Goal: Task Accomplishment & Management: Manage account settings

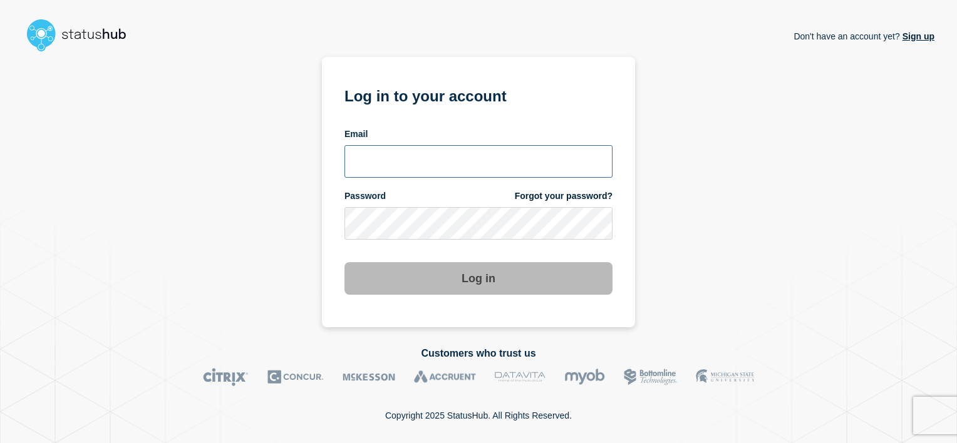
type input "[PERSON_NAME][EMAIL_ADDRESS][DOMAIN_NAME]"
click at [470, 277] on button "Log in" at bounding box center [478, 278] width 268 height 33
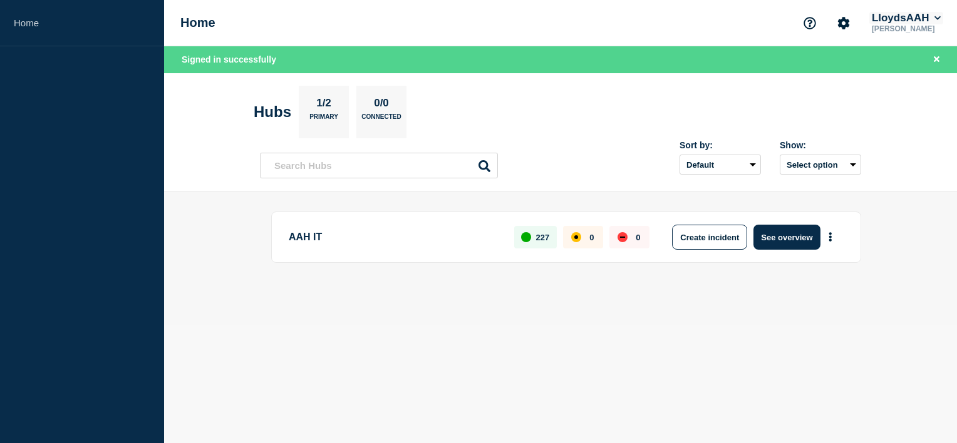
click at [935, 23] on button "LloydsAAH" at bounding box center [906, 18] width 74 height 13
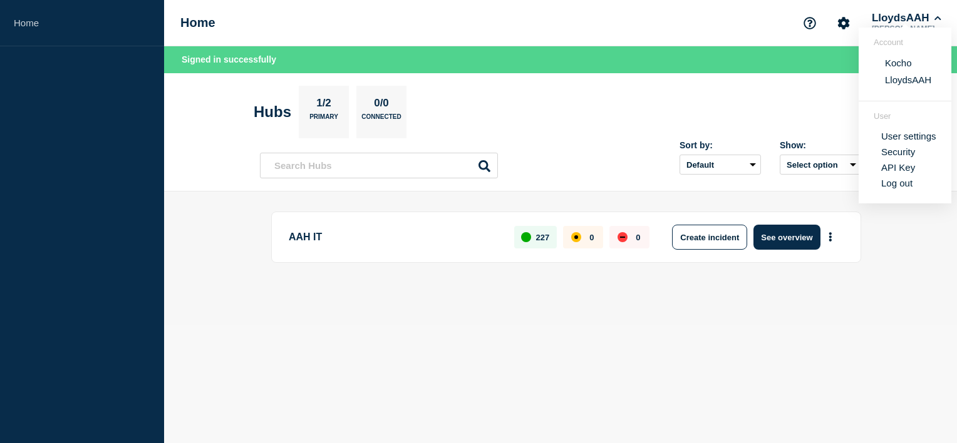
click at [898, 64] on button "Kocho" at bounding box center [898, 63] width 34 height 12
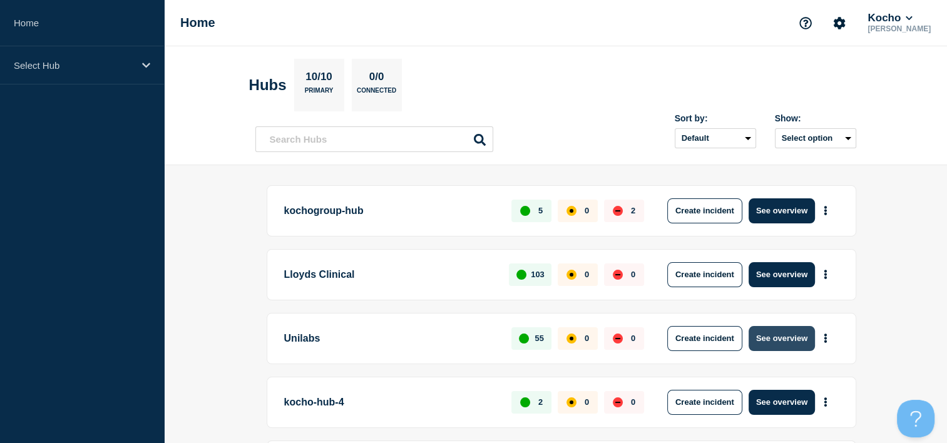
click at [767, 333] on button "See overview" at bounding box center [782, 338] width 66 height 25
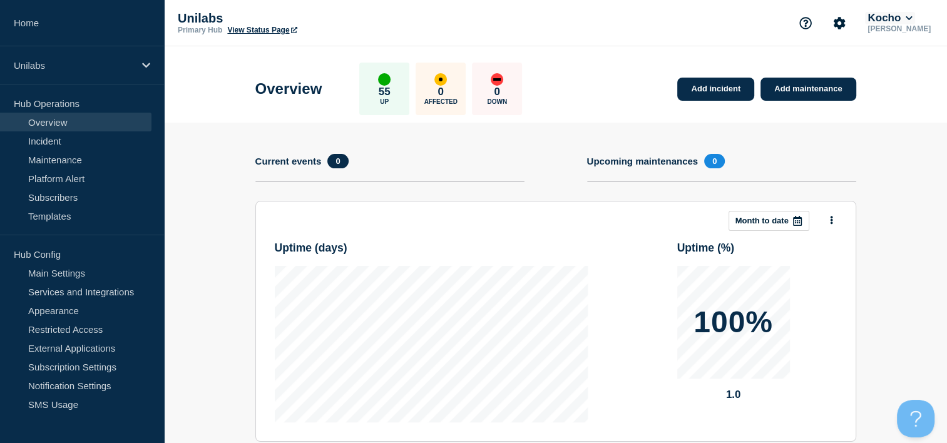
click at [902, 19] on button "Kocho" at bounding box center [889, 18] width 49 height 13
click at [565, 53] on div "Overview 55 Up 0 Affected 0 Down Add incident Add maintenance" at bounding box center [555, 84] width 629 height 76
click at [68, 289] on link "Services and Integrations" at bounding box center [76, 291] width 152 height 19
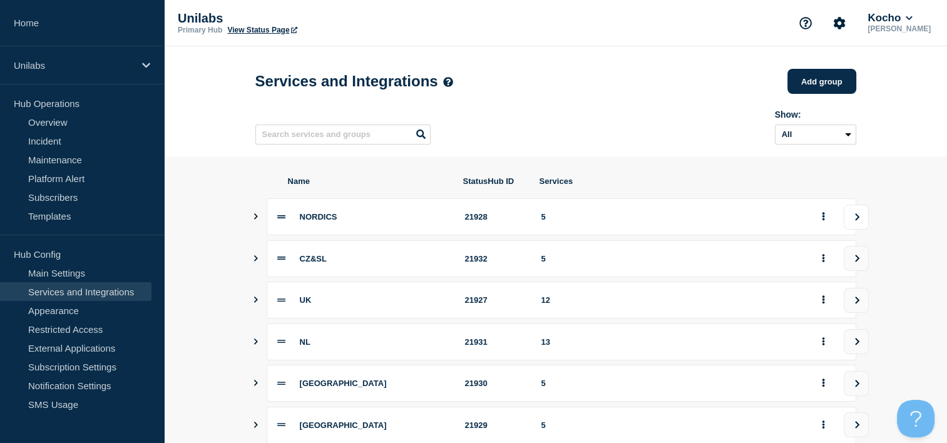
click at [858, 219] on icon "view group" at bounding box center [857, 218] width 8 height 8
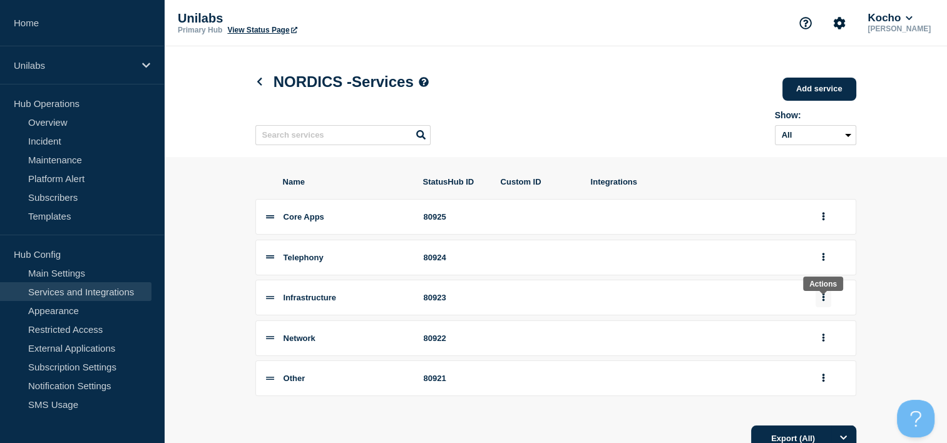
click at [819, 301] on button "group actions" at bounding box center [824, 297] width 16 height 19
click at [830, 350] on button "Delete" at bounding box center [831, 340] width 63 height 19
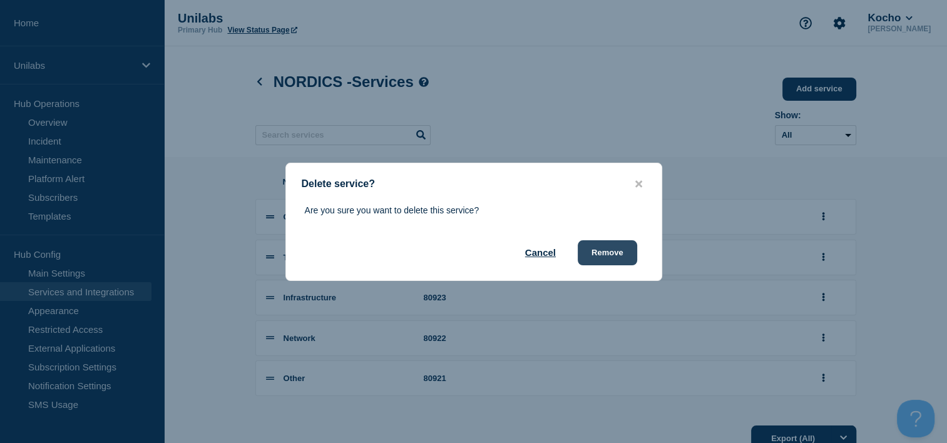
click at [613, 250] on button "Remove" at bounding box center [607, 252] width 59 height 25
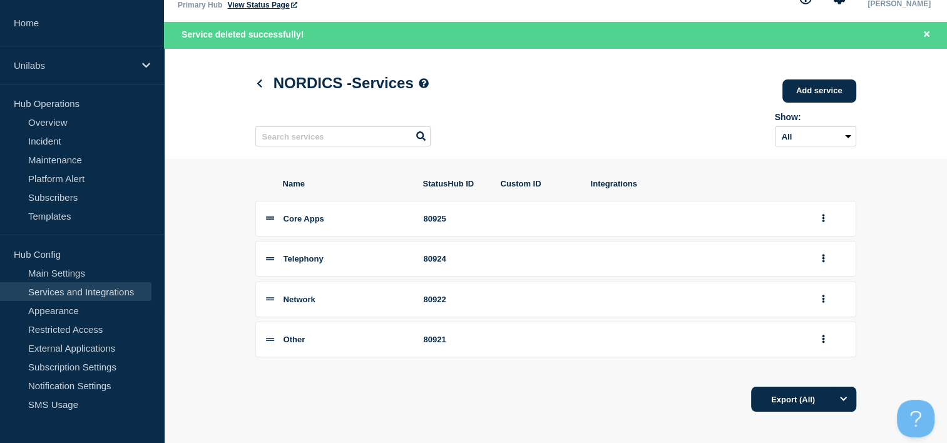
scroll to position [39, 0]
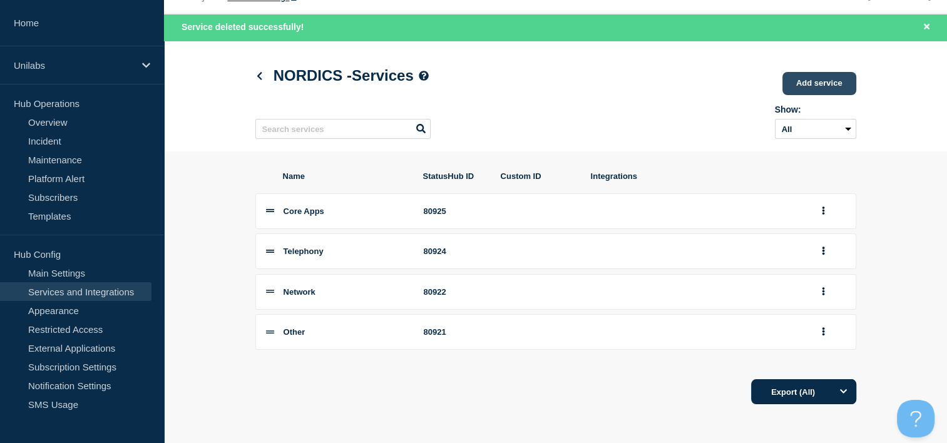
click at [820, 72] on link "Add service" at bounding box center [820, 83] width 74 height 23
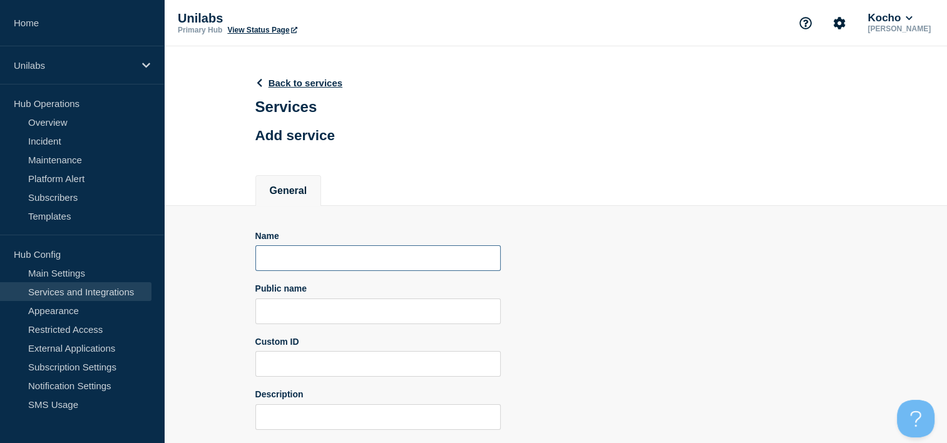
click at [298, 270] on input "Name" at bounding box center [377, 258] width 245 height 26
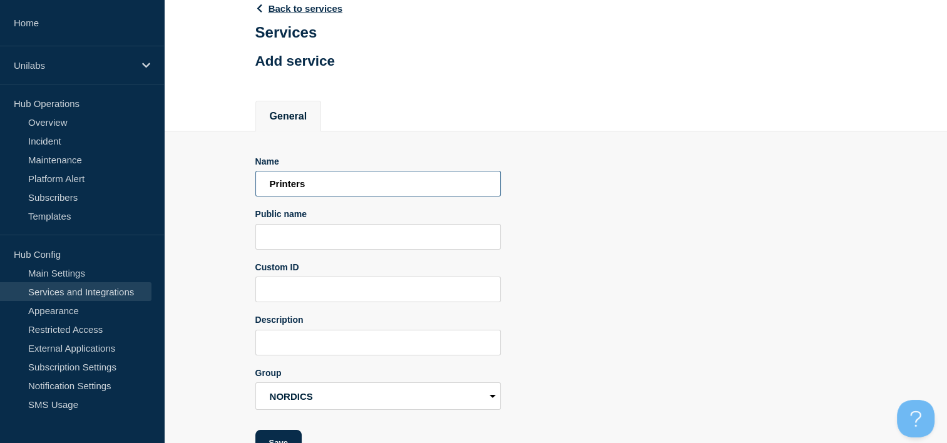
scroll to position [111, 0]
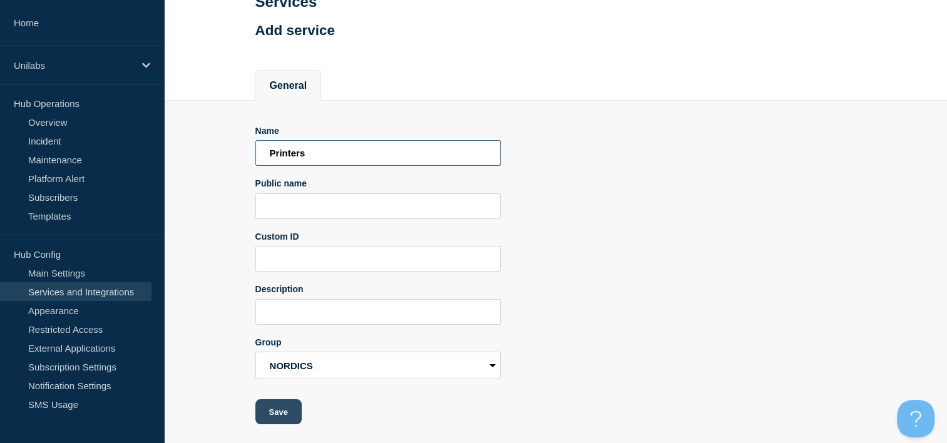
type input "Printers"
click at [276, 408] on button "Save" at bounding box center [278, 411] width 46 height 25
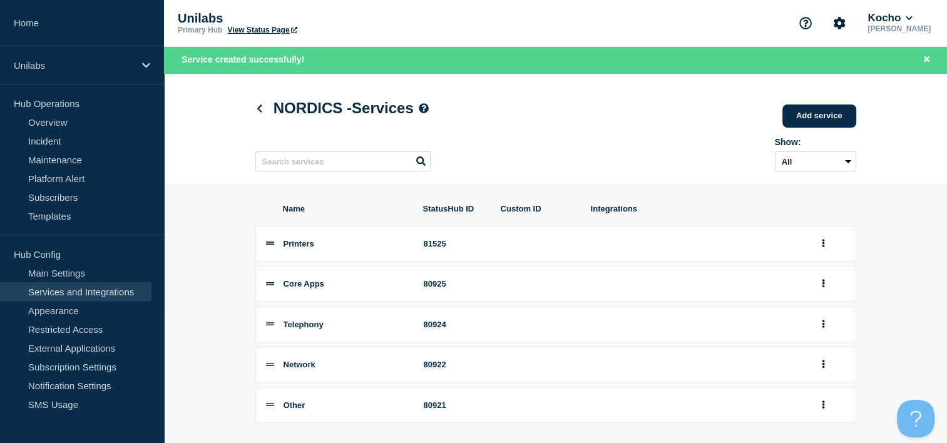
scroll to position [63, 0]
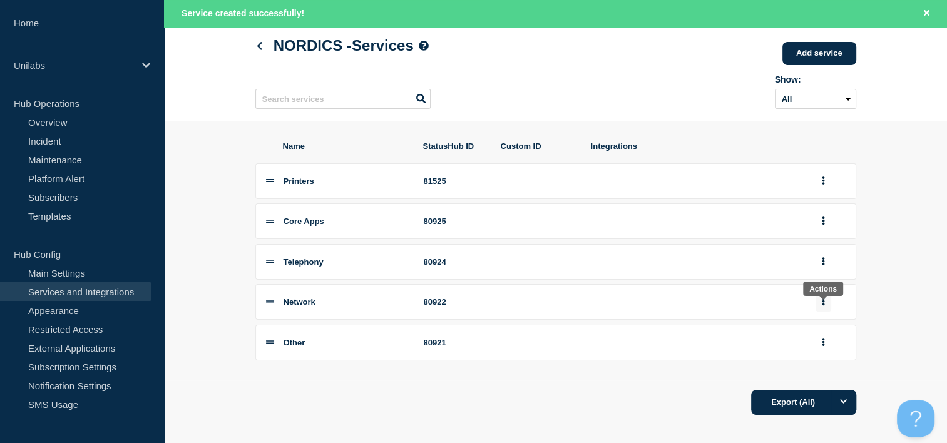
click at [825, 307] on button "group actions" at bounding box center [824, 301] width 16 height 19
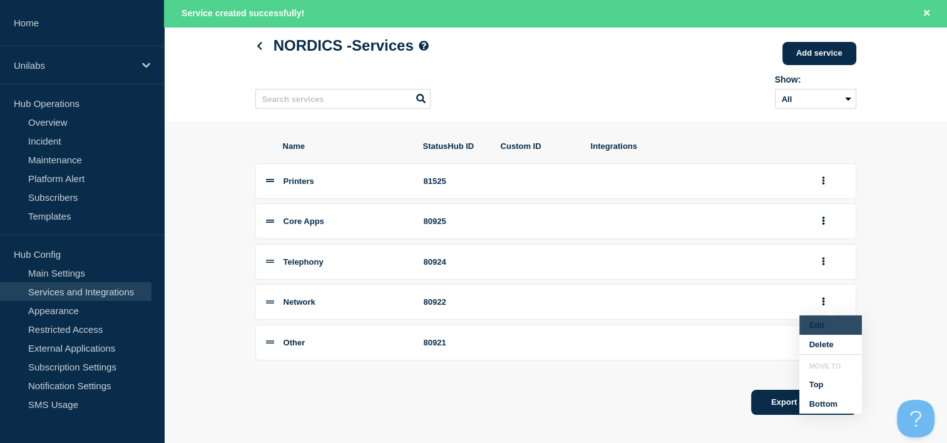
click at [831, 333] on button "Edit" at bounding box center [831, 325] width 63 height 19
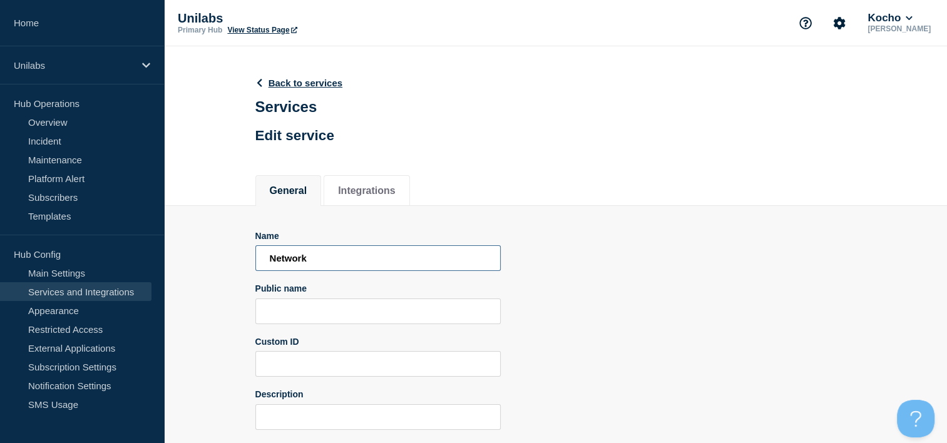
click at [342, 259] on input "Network" at bounding box center [377, 258] width 245 height 26
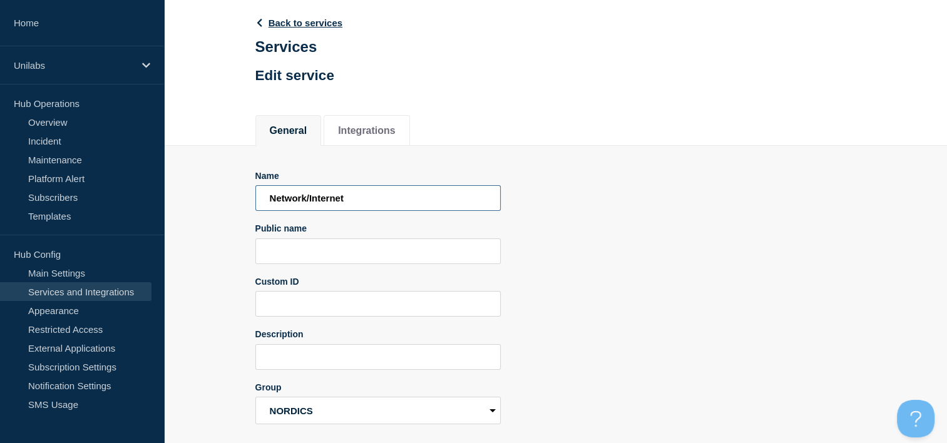
scroll to position [111, 0]
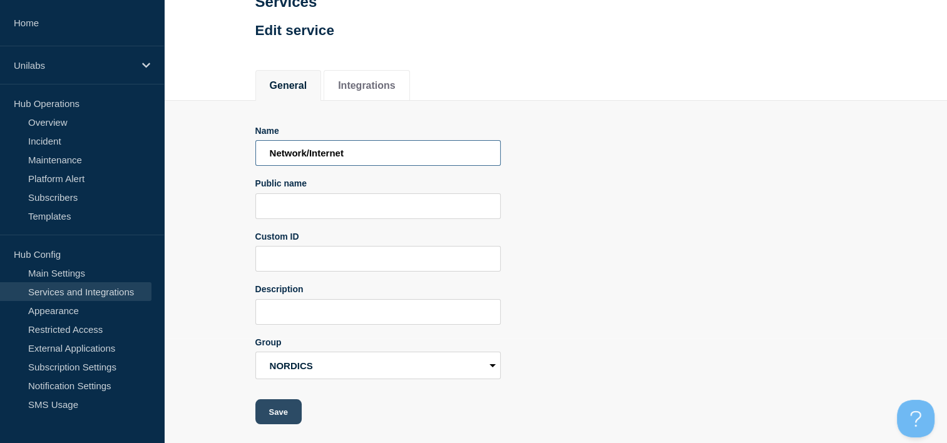
type input "Network/Internet"
click at [283, 404] on button "Save" at bounding box center [278, 411] width 46 height 25
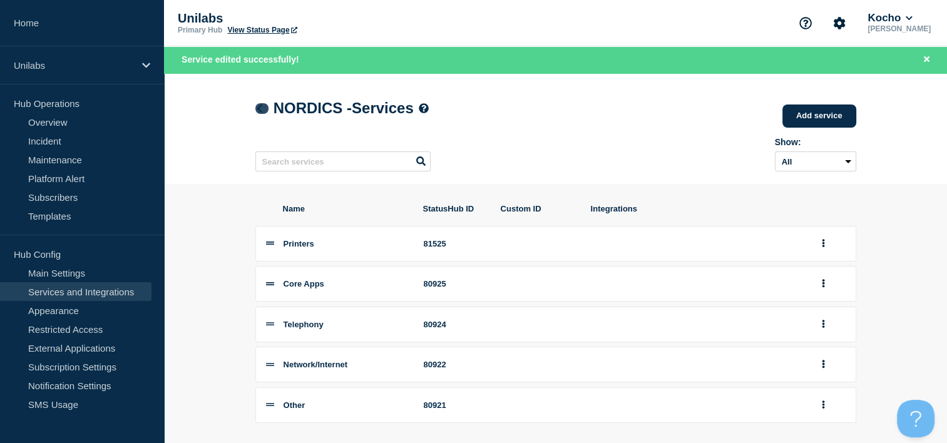
click at [262, 108] on icon at bounding box center [259, 109] width 9 height 8
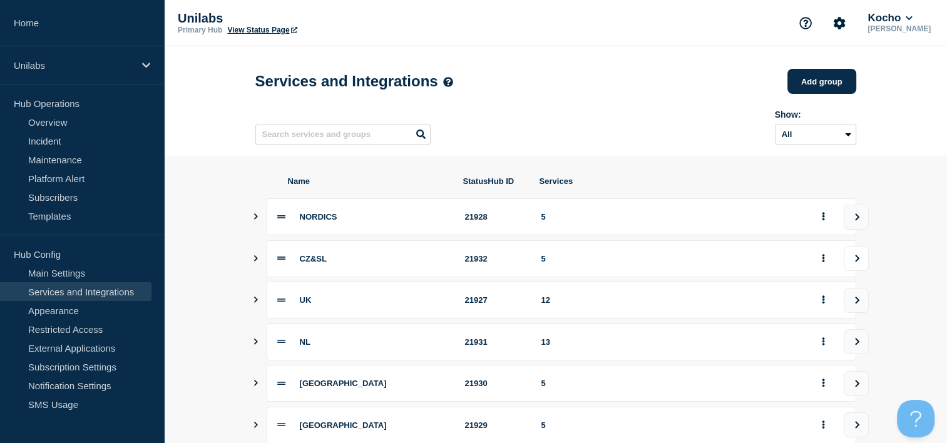
click at [855, 262] on icon "view group" at bounding box center [857, 259] width 8 height 8
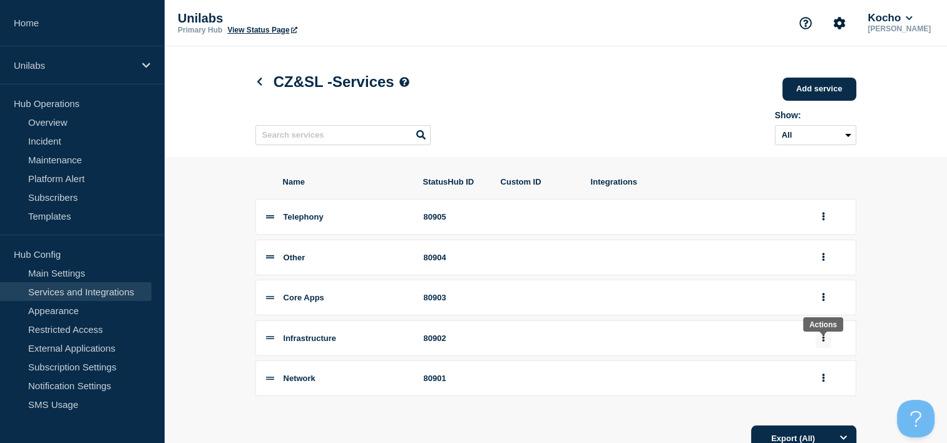
click at [825, 346] on button "group actions" at bounding box center [824, 338] width 16 height 19
click at [836, 255] on button "Delete" at bounding box center [831, 245] width 63 height 19
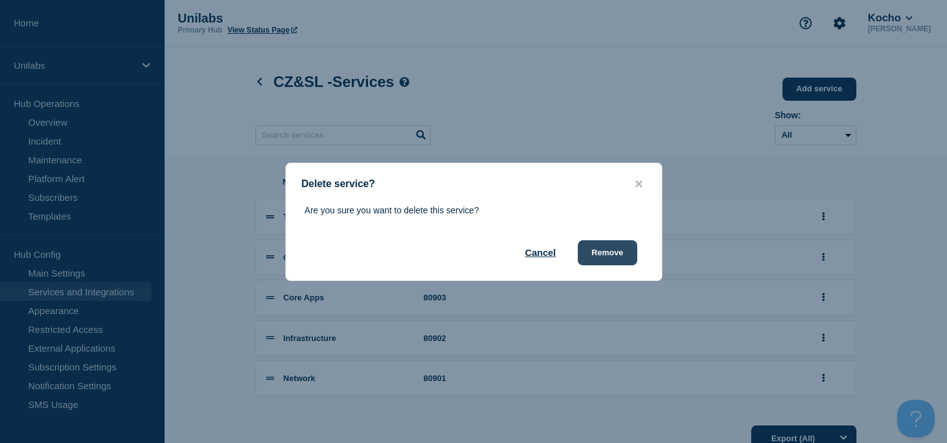
click at [614, 257] on button "Remove" at bounding box center [607, 252] width 59 height 25
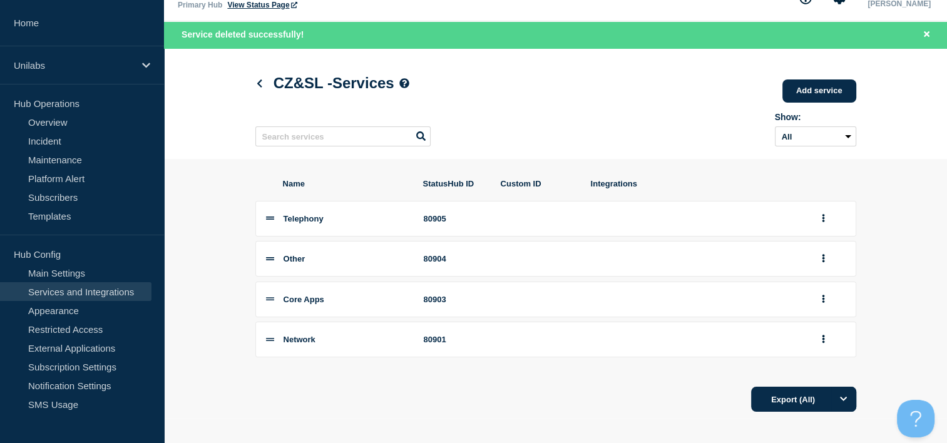
scroll to position [39, 0]
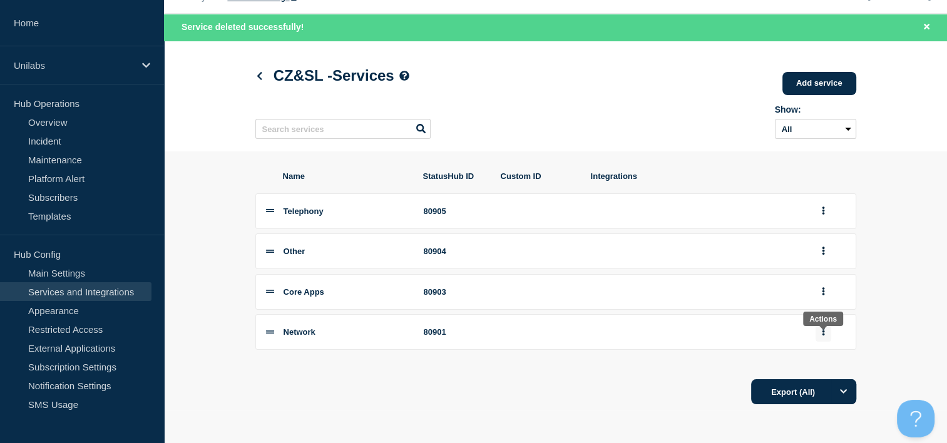
click at [822, 326] on button "group actions" at bounding box center [824, 331] width 16 height 19
click at [826, 225] on button "Edit" at bounding box center [831, 219] width 63 height 19
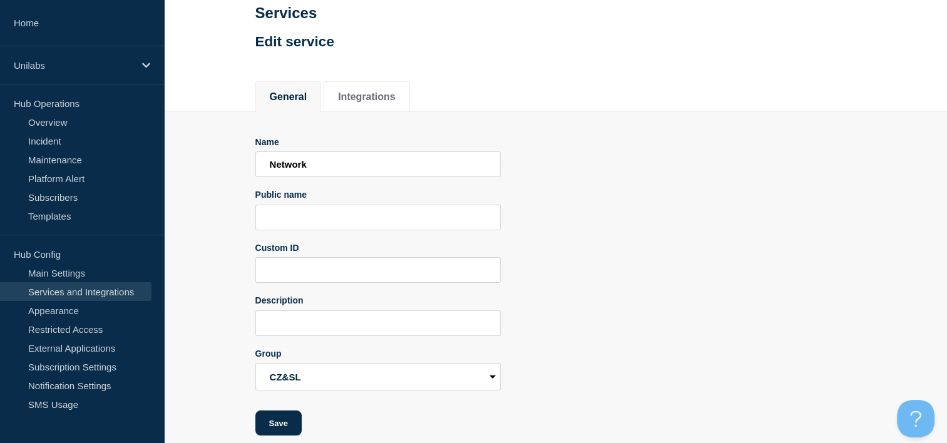
scroll to position [111, 0]
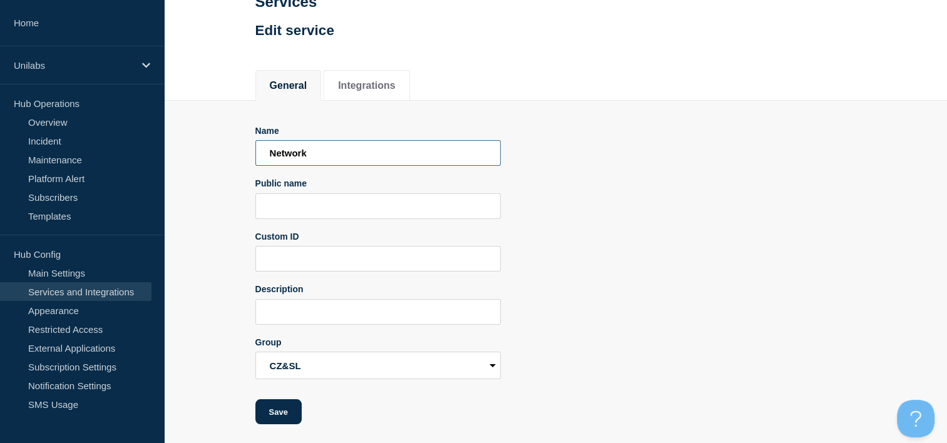
click at [322, 148] on input "Network" at bounding box center [377, 153] width 245 height 26
type input "Network/Internet"
click at [288, 407] on button "Save" at bounding box center [278, 411] width 46 height 25
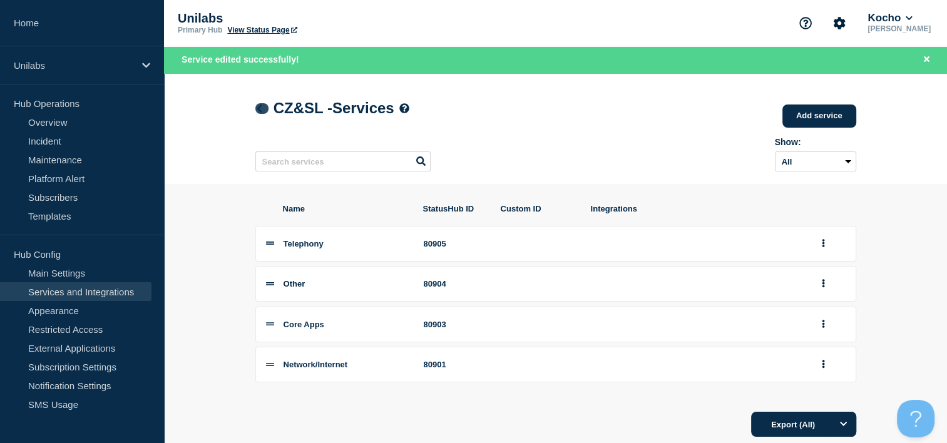
click at [262, 105] on icon at bounding box center [259, 109] width 9 height 8
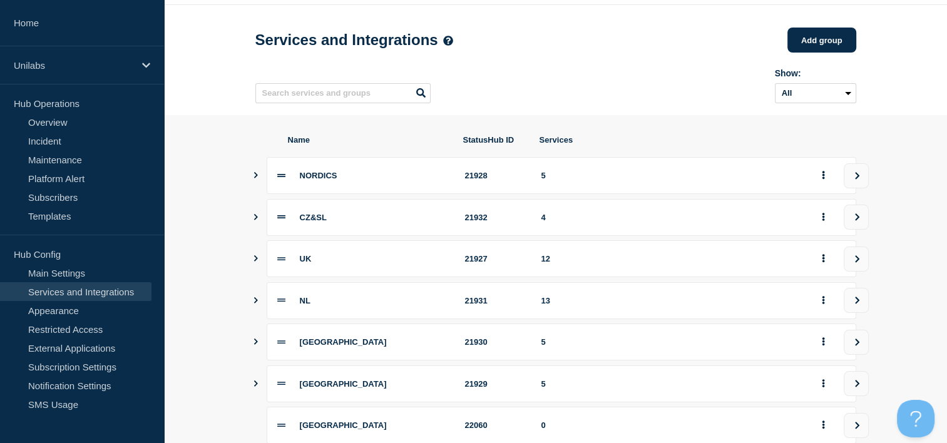
scroll to position [63, 0]
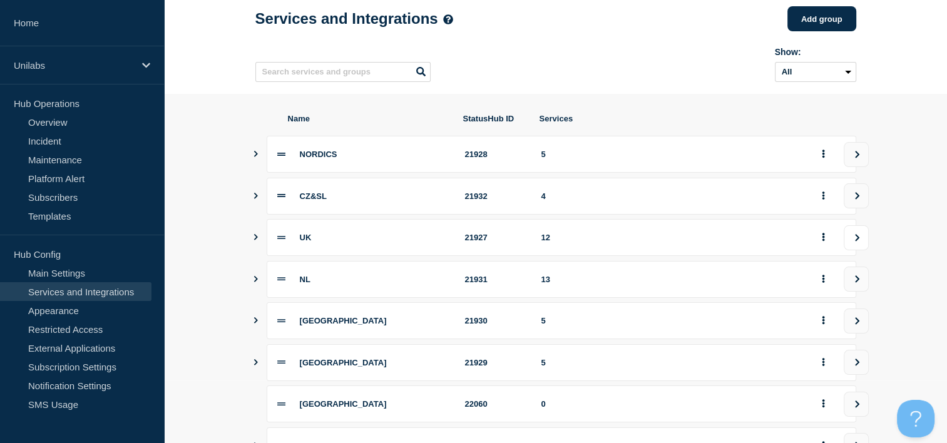
click at [848, 246] on button "view group" at bounding box center [856, 237] width 25 height 25
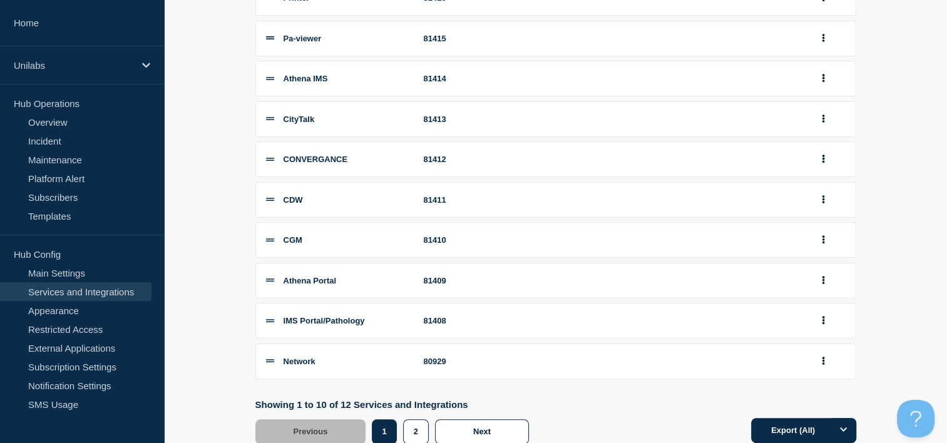
scroll to position [250, 0]
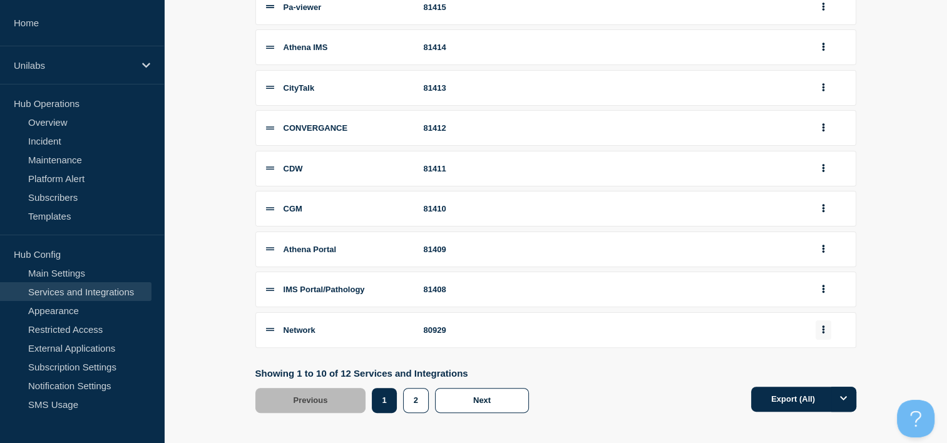
click at [823, 340] on button "group actions" at bounding box center [824, 330] width 16 height 19
click at [824, 171] on button "Edit" at bounding box center [831, 164] width 63 height 19
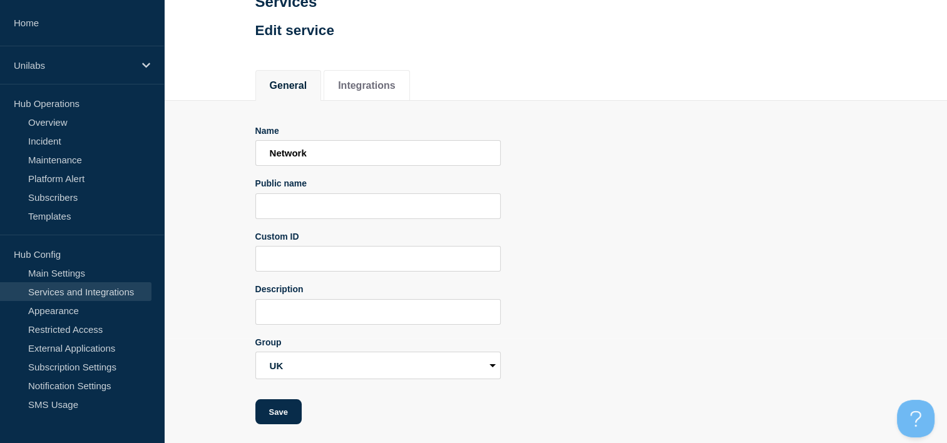
scroll to position [111, 0]
click at [349, 152] on input "Network" at bounding box center [377, 153] width 245 height 26
type input "Network/Internet"
click at [275, 404] on button "Save" at bounding box center [278, 411] width 46 height 25
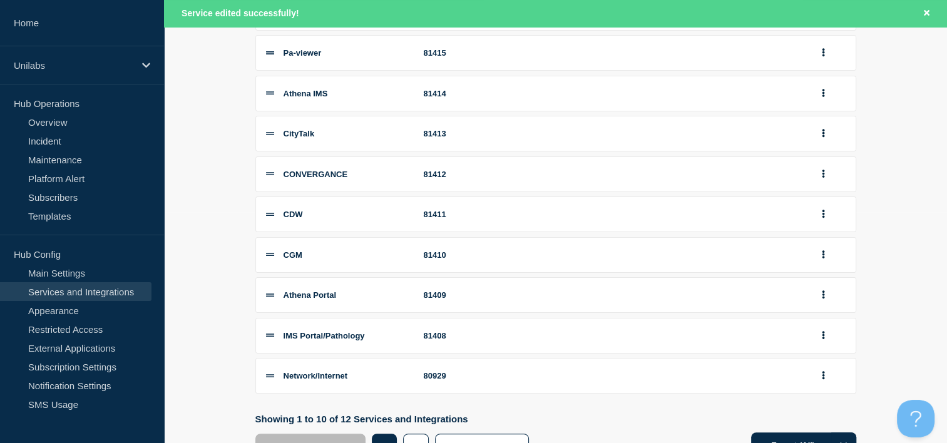
scroll to position [294, 0]
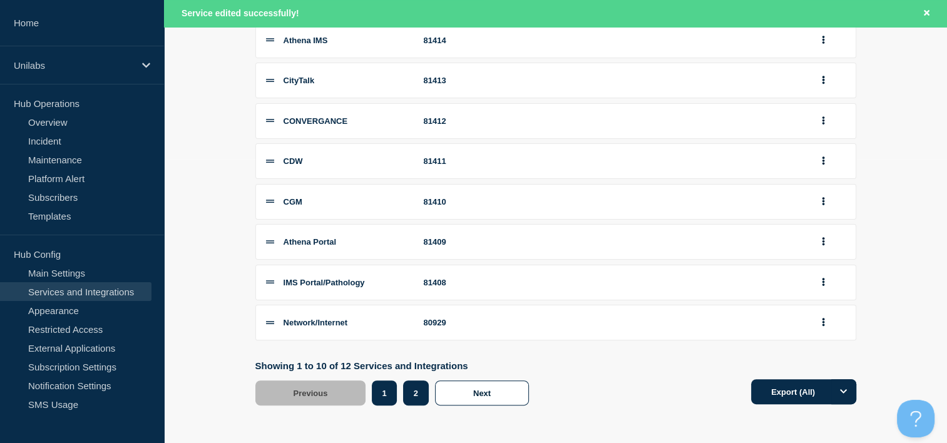
click at [413, 396] on button "2" at bounding box center [416, 393] width 26 height 25
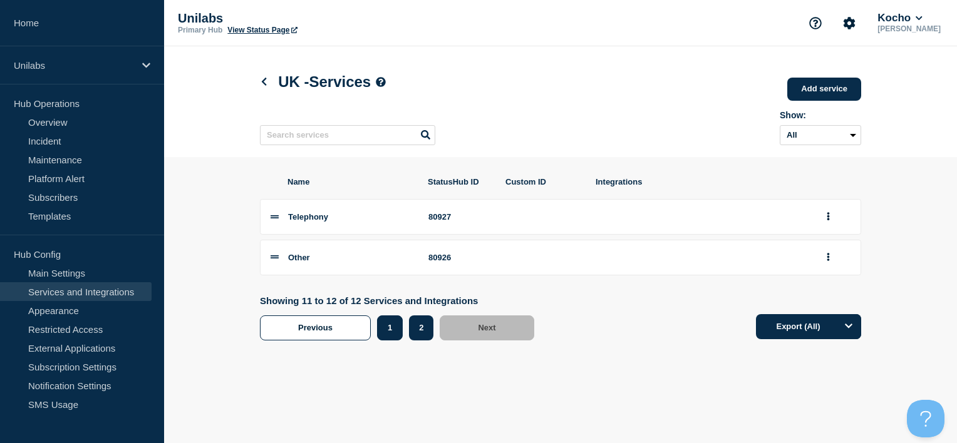
click at [391, 336] on button "1" at bounding box center [390, 328] width 26 height 25
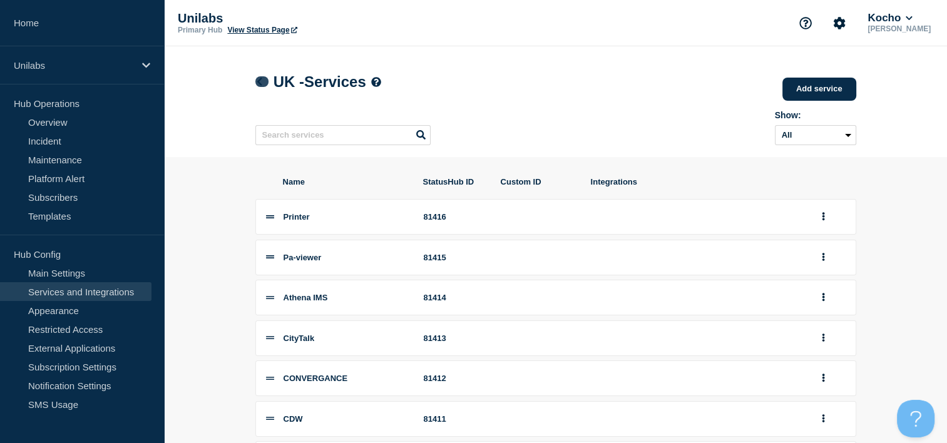
click at [257, 85] on icon at bounding box center [259, 82] width 9 height 8
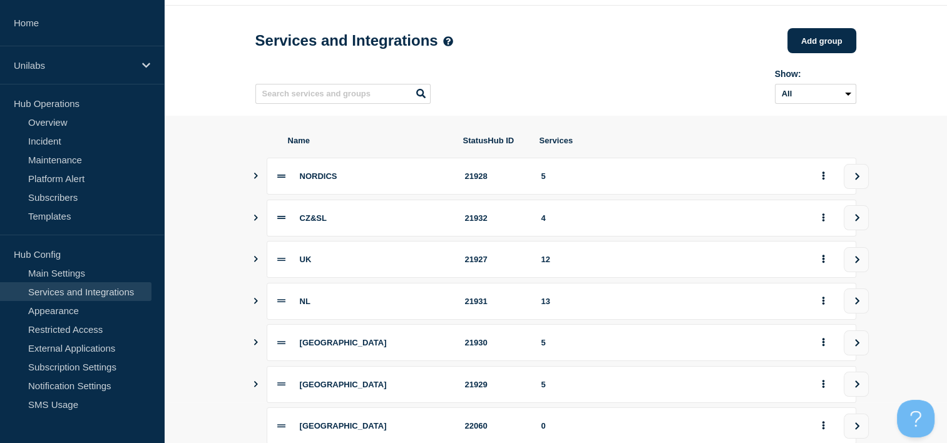
scroll to position [63, 0]
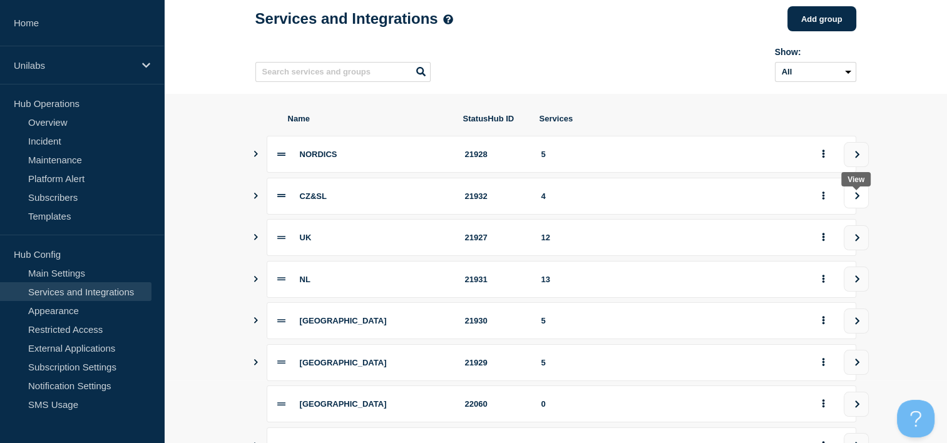
click at [853, 200] on icon "view group" at bounding box center [857, 196] width 8 height 8
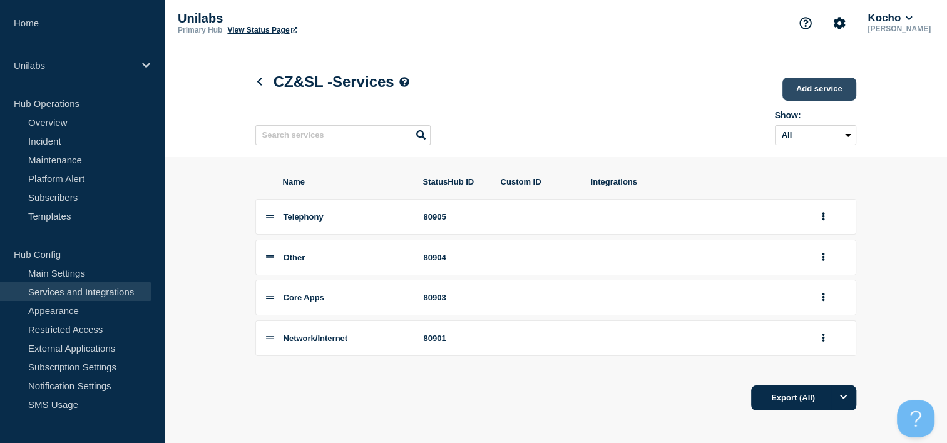
click at [809, 84] on link "Add service" at bounding box center [820, 89] width 74 height 23
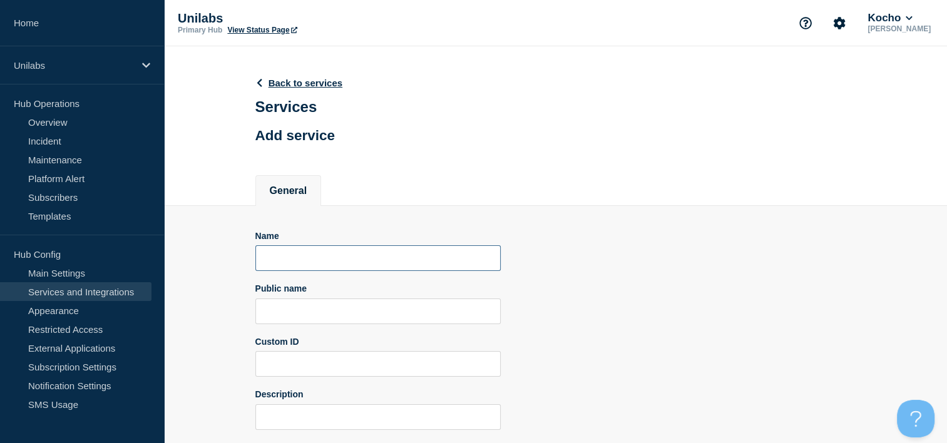
click at [328, 254] on input "Name" at bounding box center [377, 258] width 245 height 26
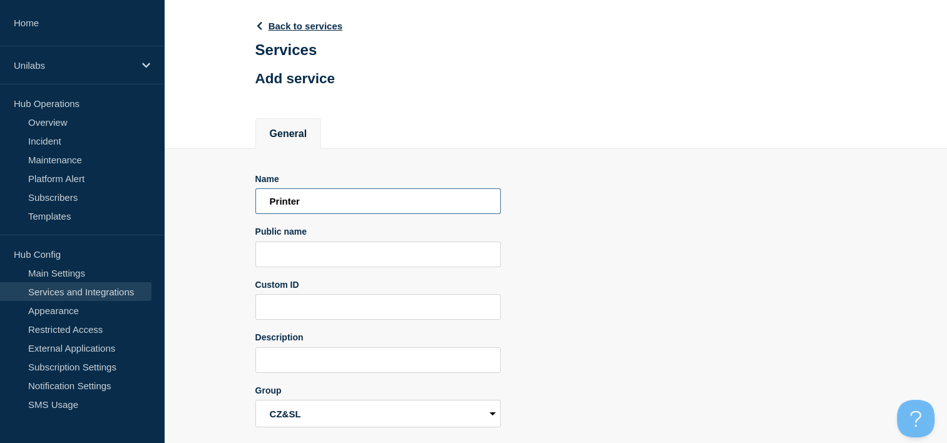
scroll to position [111, 0]
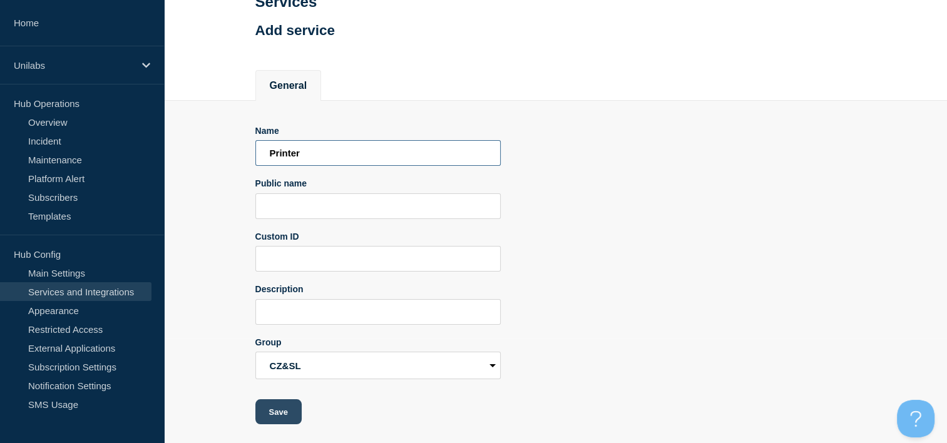
type input "Printer"
click at [289, 411] on button "Save" at bounding box center [278, 411] width 46 height 25
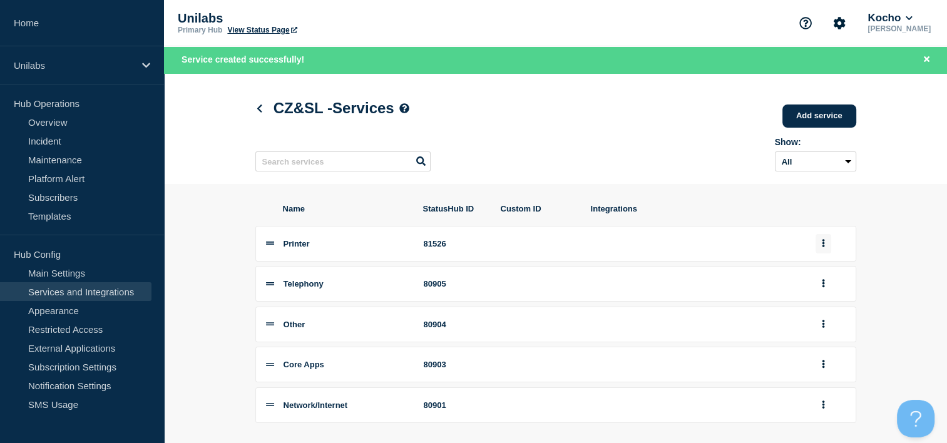
click at [818, 249] on button "group actions" at bounding box center [824, 243] width 16 height 19
click at [816, 270] on button "Edit" at bounding box center [831, 266] width 63 height 19
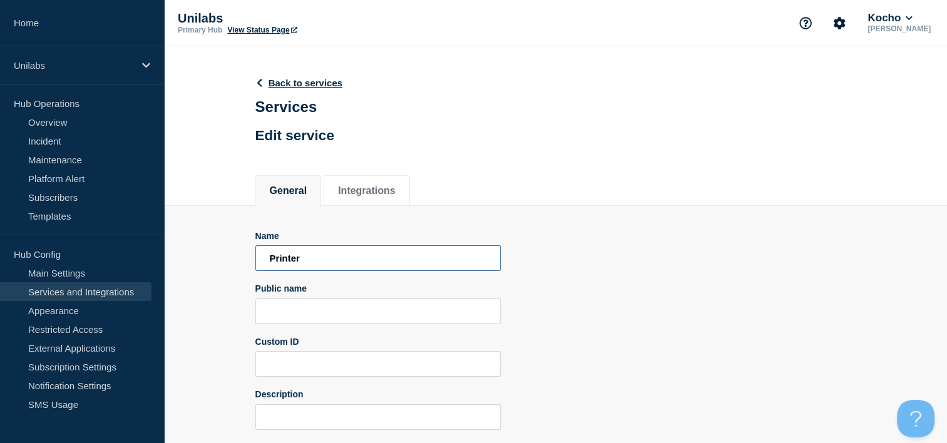
click at [317, 253] on input "Printer" at bounding box center [377, 258] width 245 height 26
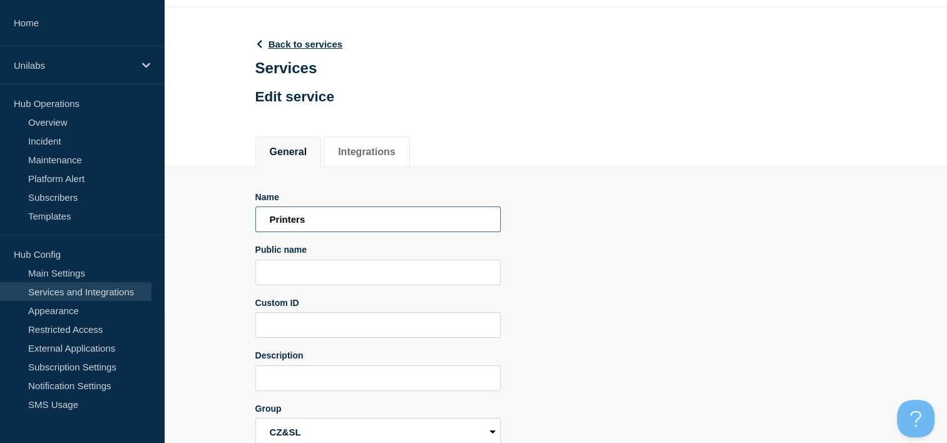
scroll to position [111, 0]
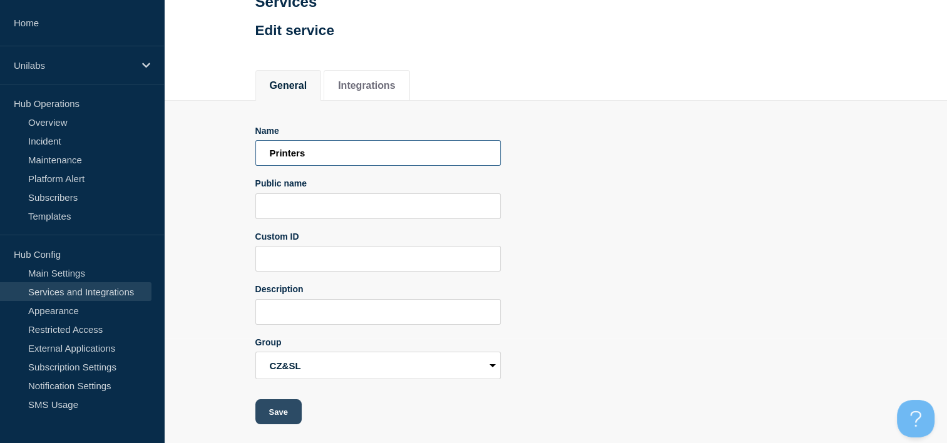
type input "Printers"
click at [275, 402] on button "Save" at bounding box center [278, 411] width 46 height 25
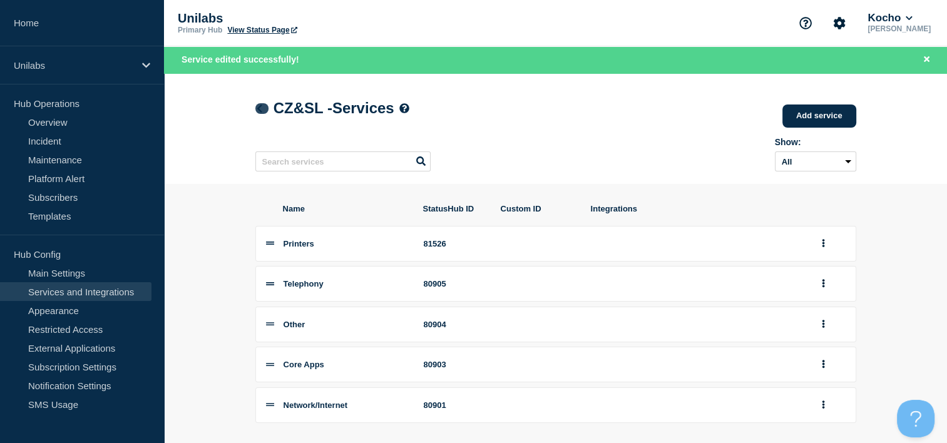
click at [262, 108] on icon at bounding box center [259, 109] width 9 height 8
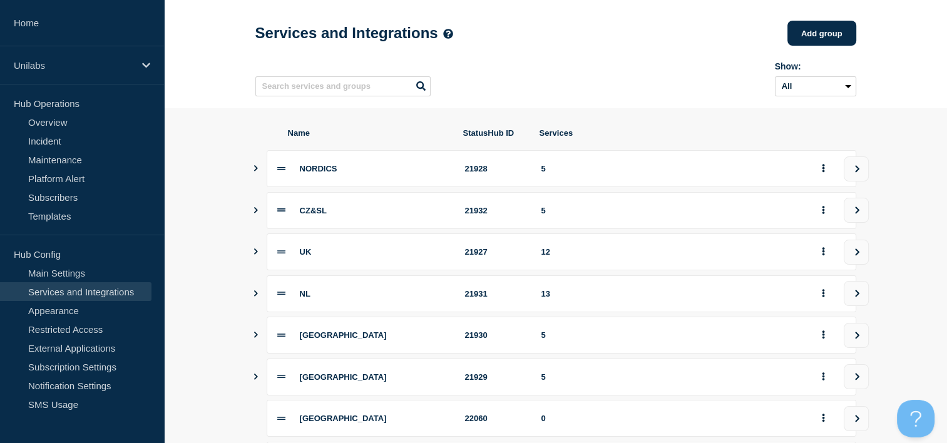
scroll to position [63, 0]
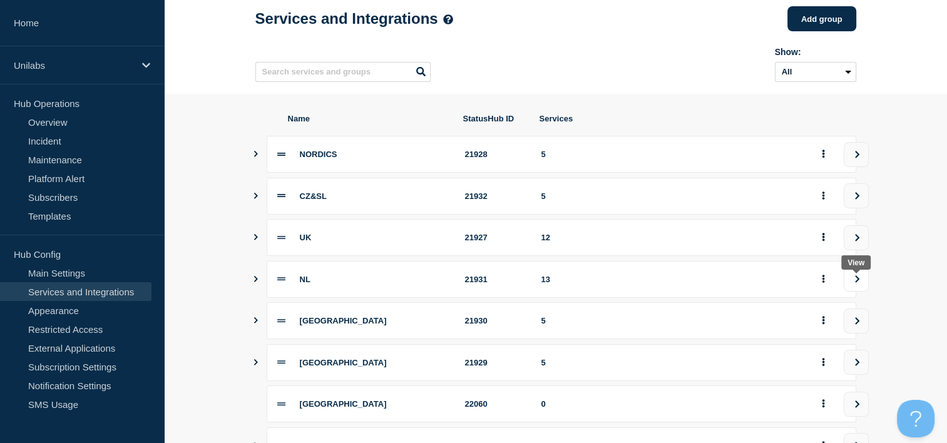
click at [853, 283] on icon "view group" at bounding box center [857, 279] width 8 height 8
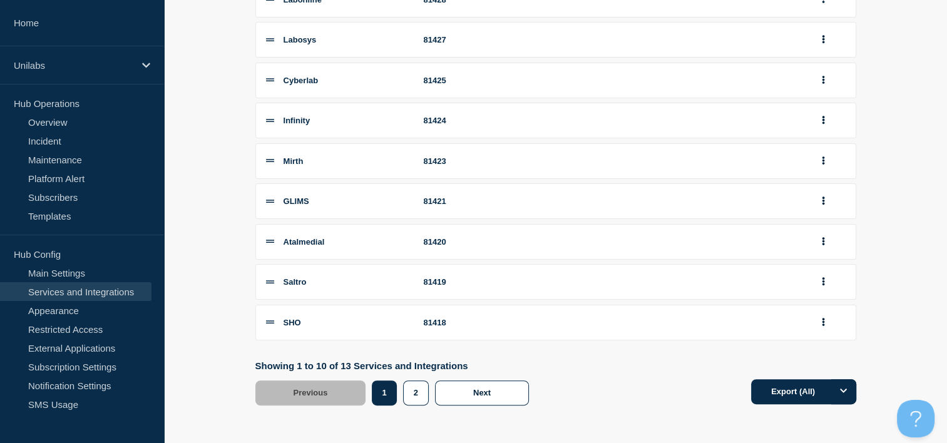
scroll to position [267, 0]
click at [408, 401] on button "2" at bounding box center [416, 393] width 26 height 25
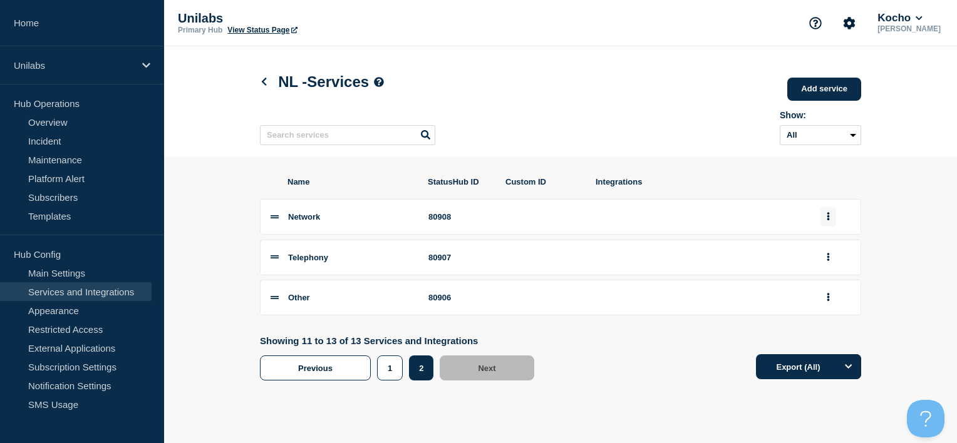
click at [826, 219] on icon "group actions" at bounding box center [827, 216] width 3 height 8
click at [819, 245] on button "Edit" at bounding box center [835, 239] width 63 height 19
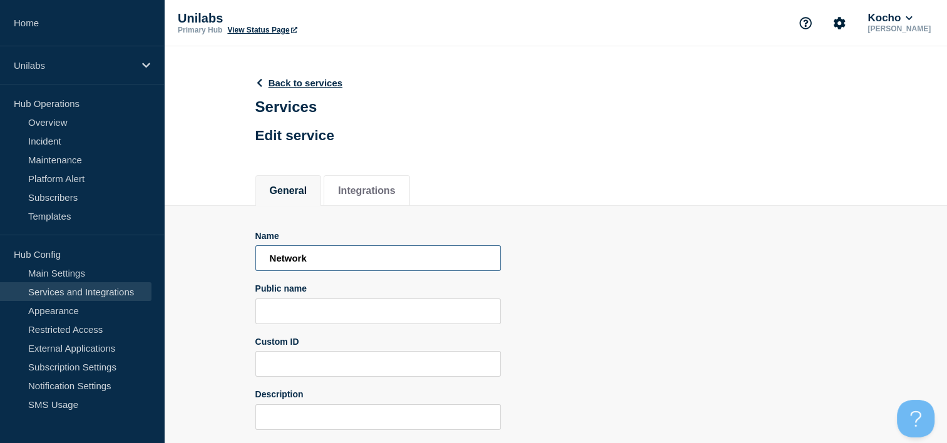
click at [335, 258] on input "Network" at bounding box center [377, 258] width 245 height 26
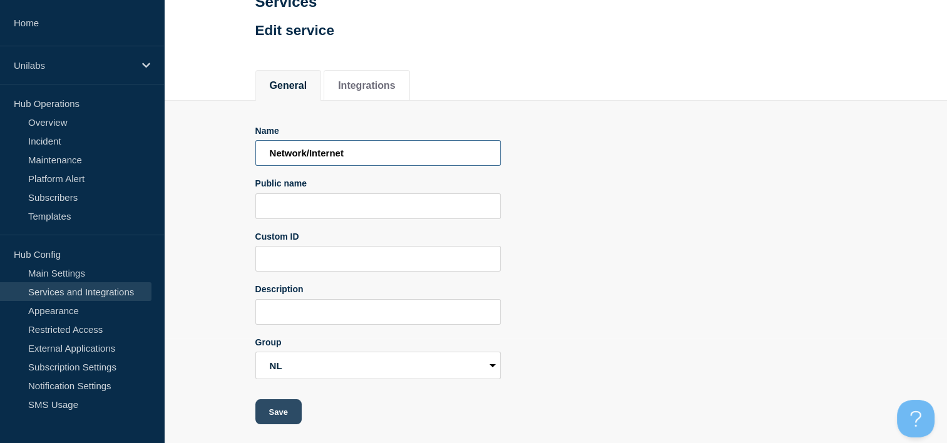
type input "Network/Internet"
click at [279, 406] on button "Save" at bounding box center [278, 411] width 46 height 25
